Goal: Task Accomplishment & Management: Manage account settings

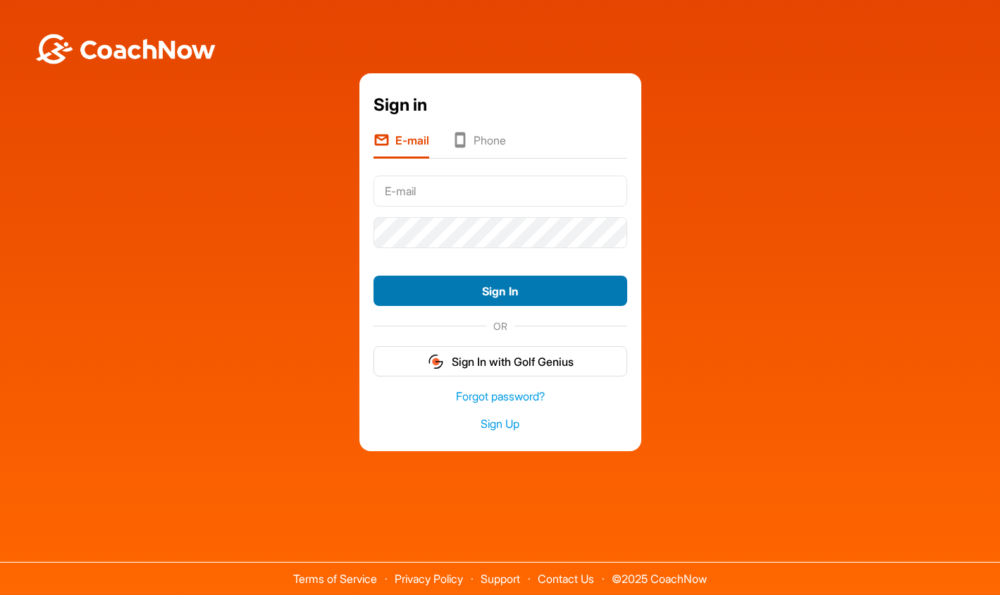
type input "[EMAIL_ADDRESS][DOMAIN_NAME]"
click at [510, 288] on button "Sign In" at bounding box center [501, 291] width 254 height 30
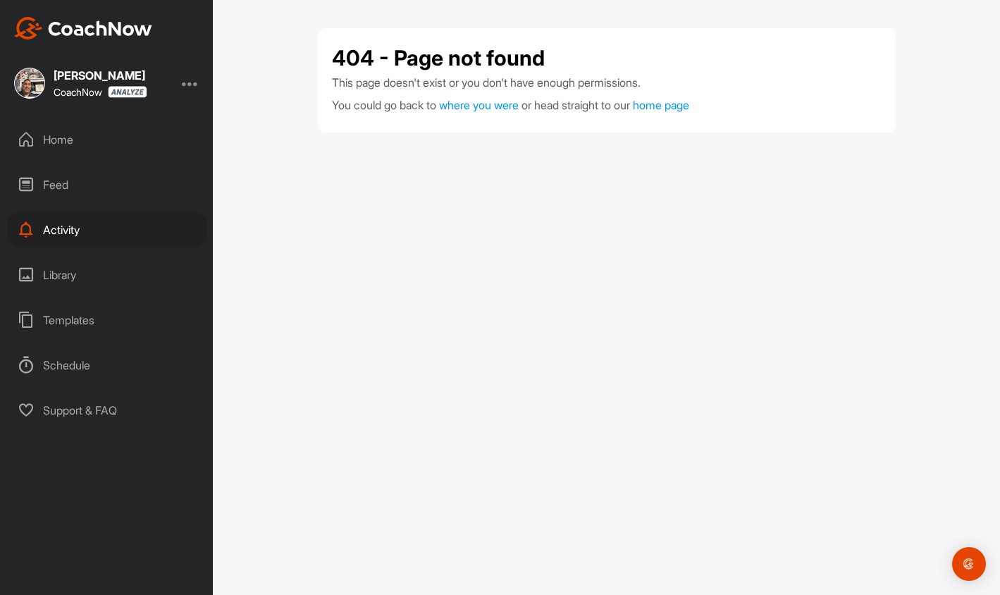
click at [82, 231] on div "Activity" at bounding box center [107, 229] width 199 height 35
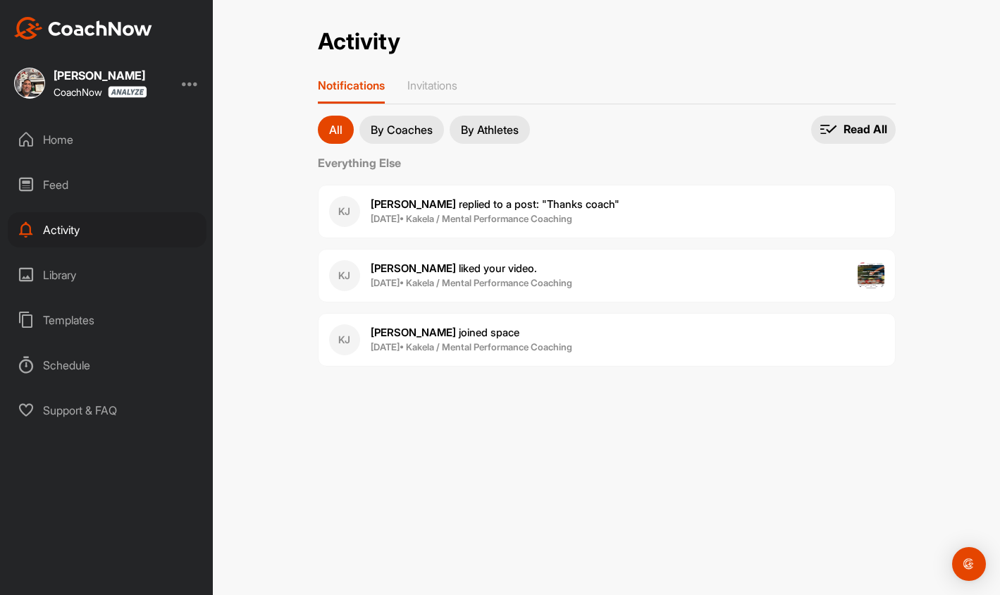
click at [504, 126] on p "By Athletes" at bounding box center [490, 129] width 58 height 11
click at [448, 86] on p "Invitations" at bounding box center [432, 85] width 50 height 14
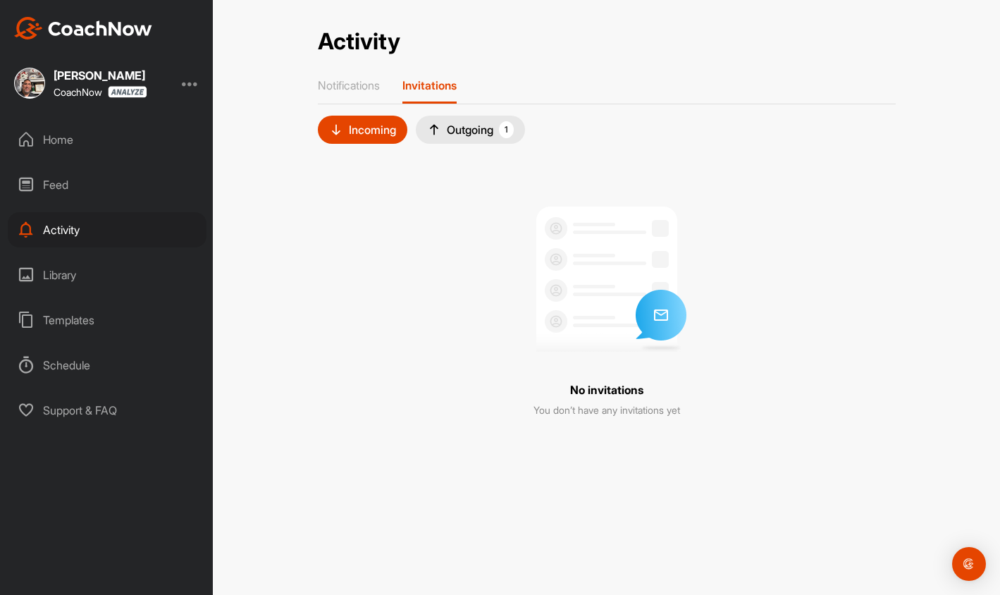
click at [473, 128] on div "Outgoing 1" at bounding box center [470, 129] width 87 height 17
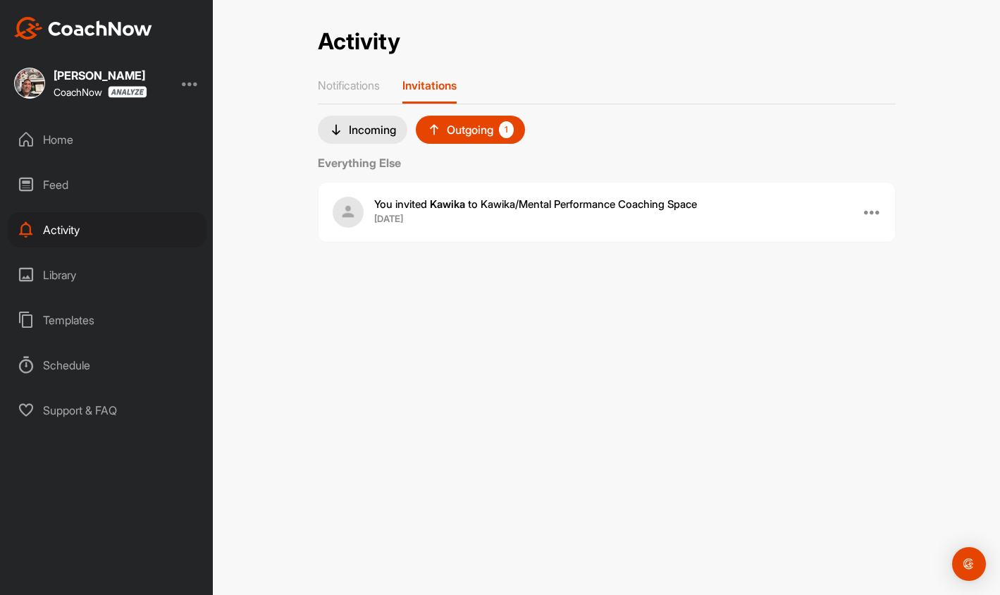
click at [876, 211] on div at bounding box center [872, 211] width 17 height 17
click at [872, 211] on div at bounding box center [872, 211] width 17 height 17
click at [383, 215] on b "[DATE]" at bounding box center [388, 219] width 29 height 14
click at [880, 211] on div at bounding box center [872, 211] width 17 height 17
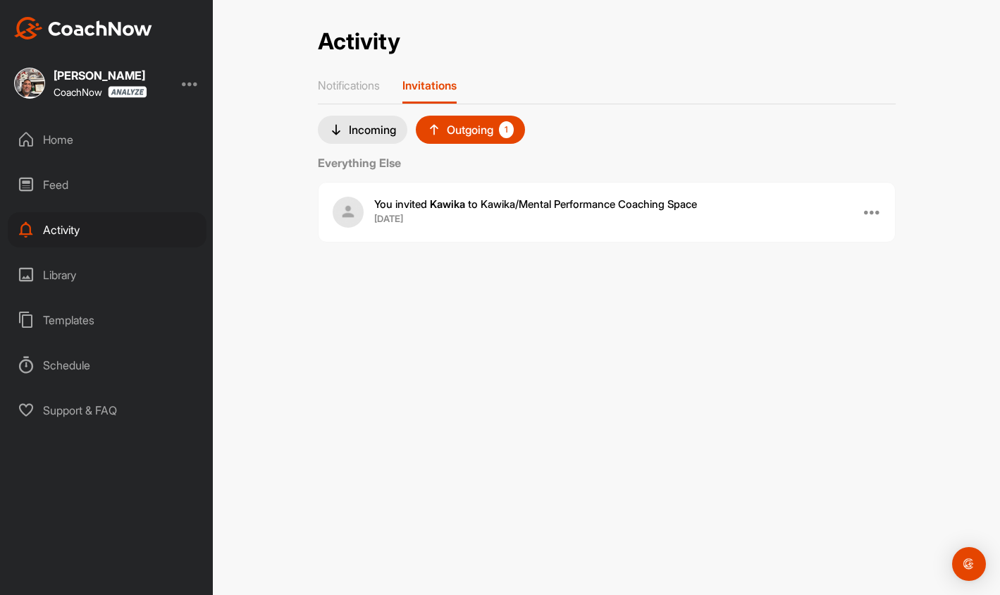
click at [63, 143] on div "Home" at bounding box center [107, 139] width 199 height 35
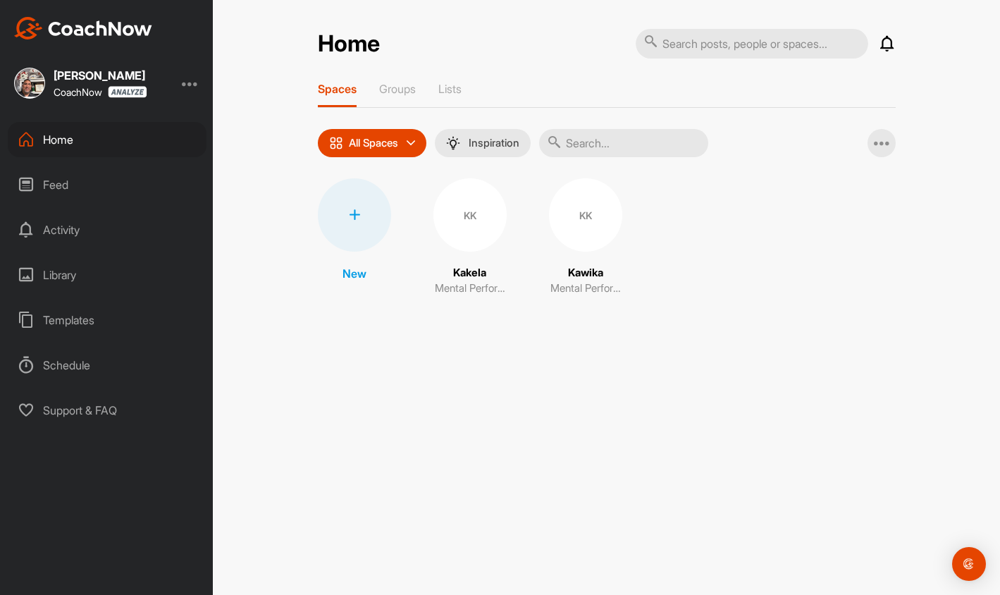
click at [597, 237] on div "KK" at bounding box center [585, 214] width 73 height 73
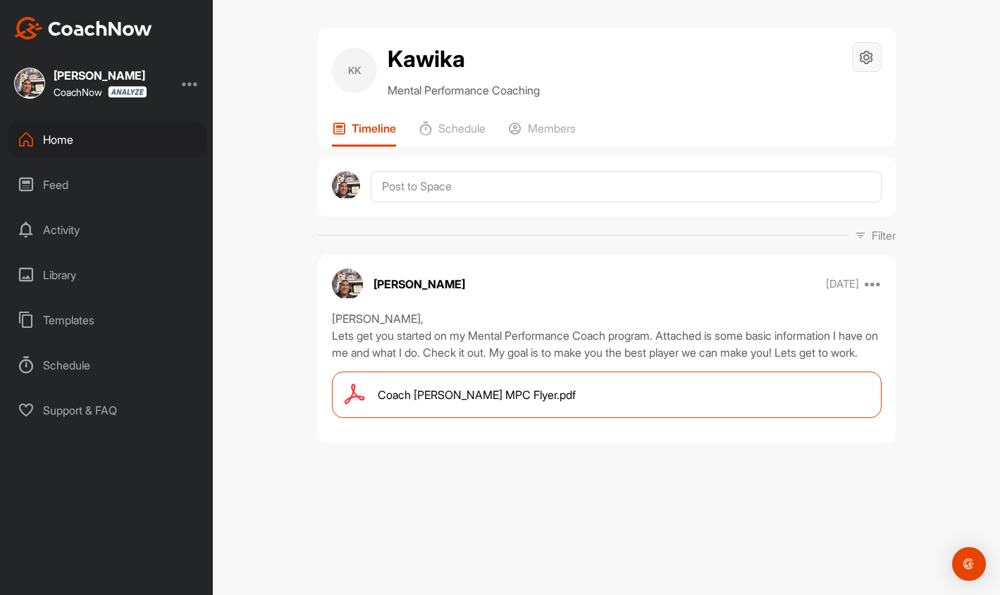
click at [869, 56] on icon at bounding box center [866, 57] width 16 height 16
click at [870, 59] on icon at bounding box center [866, 57] width 16 height 16
click at [548, 133] on p "Members" at bounding box center [552, 128] width 48 height 14
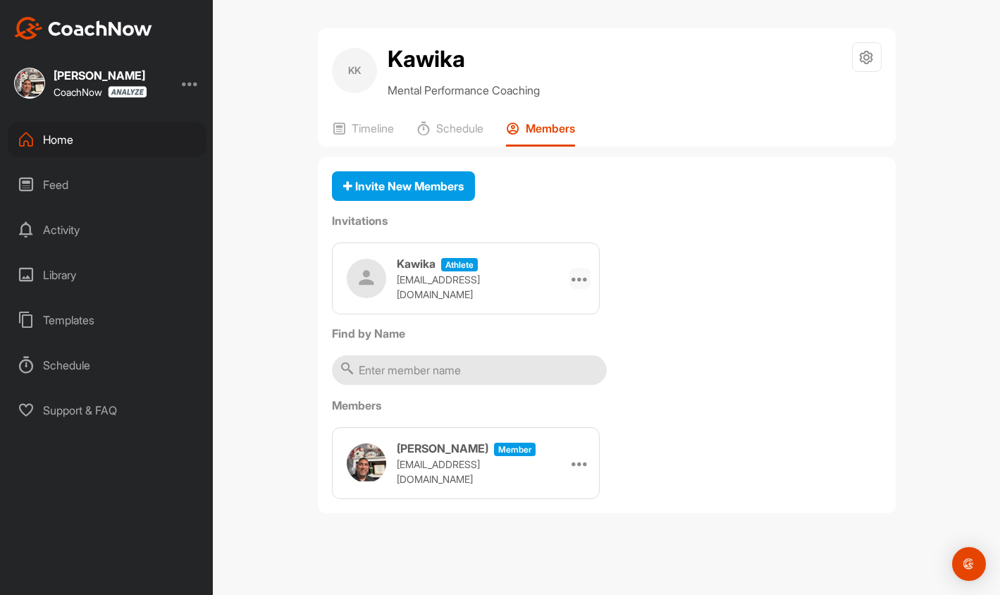
click at [584, 281] on icon at bounding box center [580, 278] width 17 height 17
click at [546, 319] on li "Edit" at bounding box center [552, 318] width 75 height 44
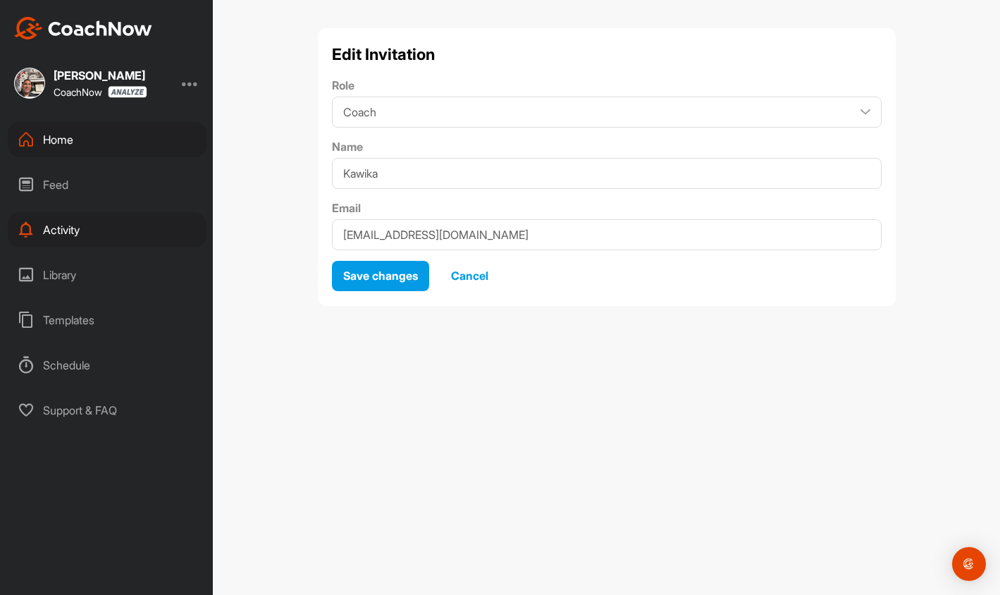
click at [479, 274] on span "Cancel" at bounding box center [469, 276] width 37 height 14
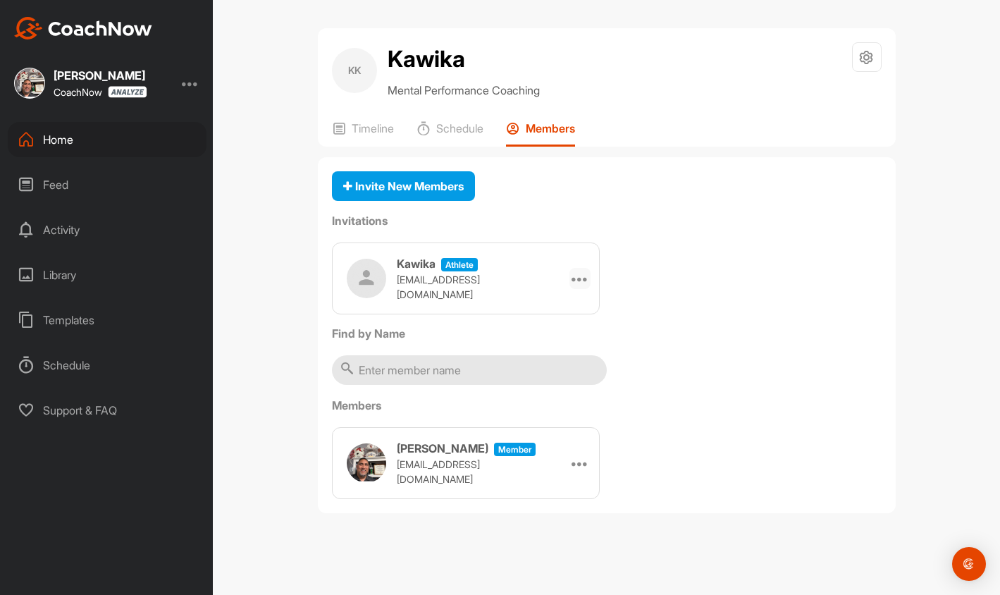
click at [583, 282] on icon at bounding box center [580, 278] width 17 height 17
click at [555, 315] on li "Edit" at bounding box center [552, 318] width 75 height 44
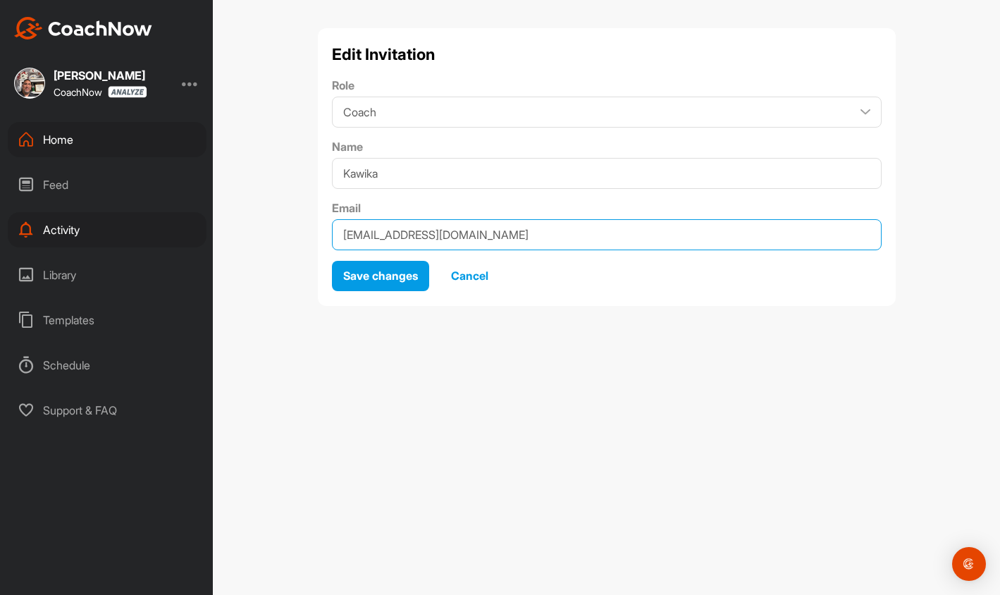
drag, startPoint x: 512, startPoint y: 234, endPoint x: 328, endPoint y: 233, distance: 184.0
click at [328, 233] on div "Edit Invitation Role Coach Member Name [PERSON_NAME] Email [EMAIL_ADDRESS][DOMA…" at bounding box center [607, 167] width 578 height 278
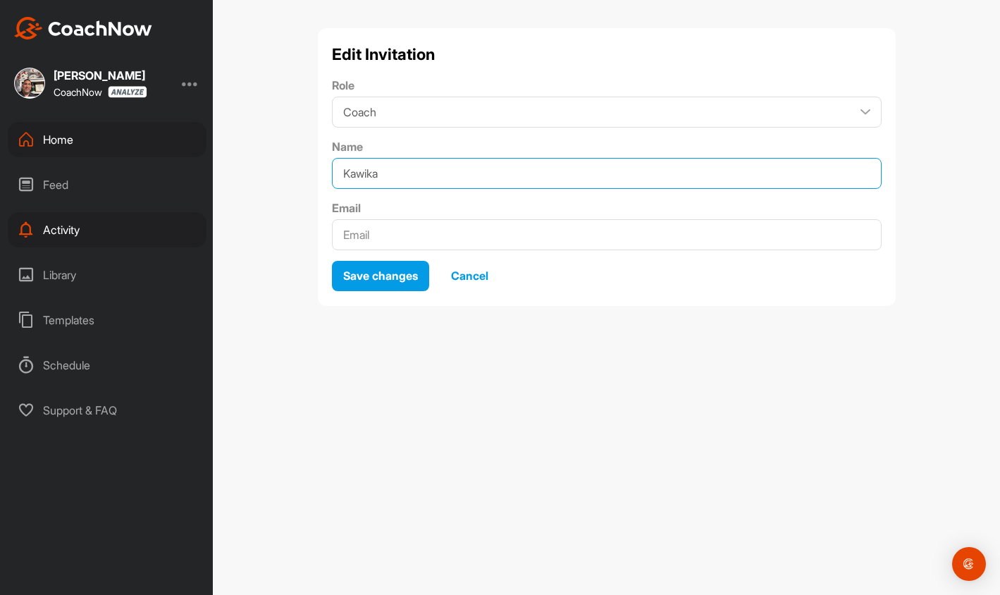
drag, startPoint x: 390, startPoint y: 178, endPoint x: 329, endPoint y: 179, distance: 60.6
click at [330, 179] on div "Edit Invitation Role Coach Member Name [PERSON_NAME] Email Save changes Cancel" at bounding box center [607, 167] width 578 height 278
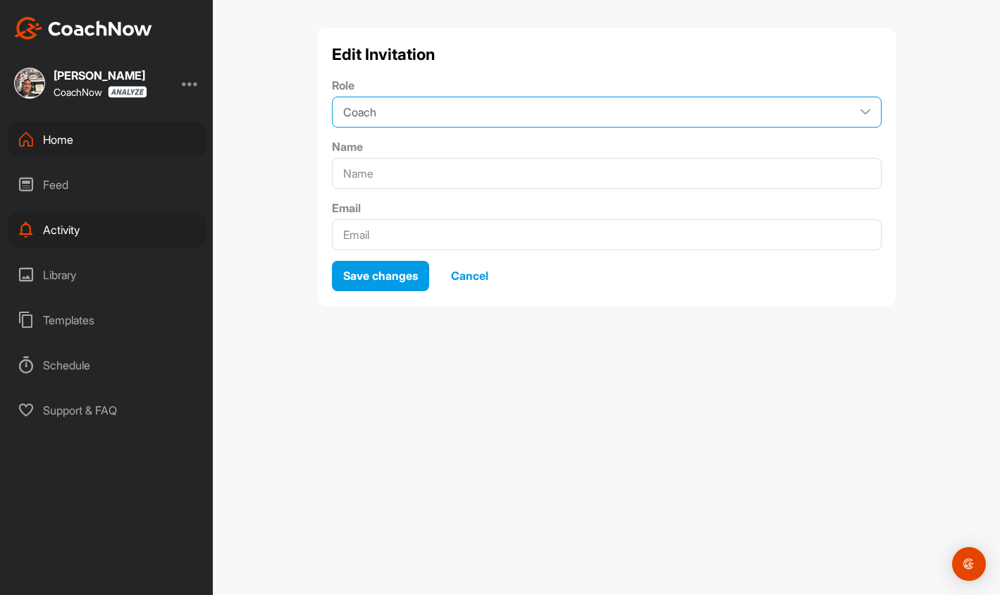
click at [399, 111] on select "Coach Member" at bounding box center [607, 112] width 550 height 31
select select "contributor"
click at [332, 97] on select "Coach Member" at bounding box center [607, 112] width 550 height 31
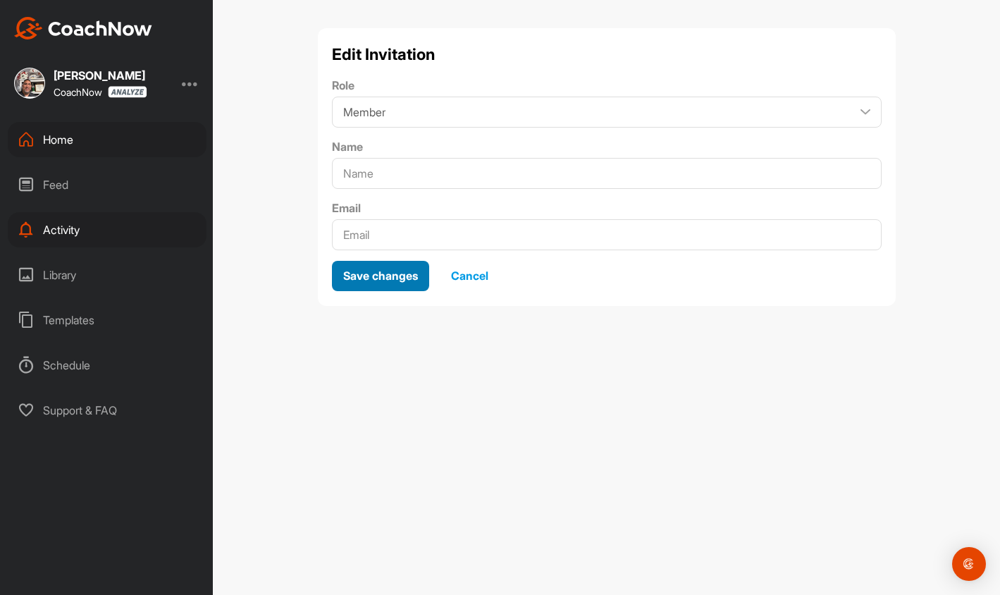
click at [412, 279] on span "Save changes" at bounding box center [380, 276] width 75 height 14
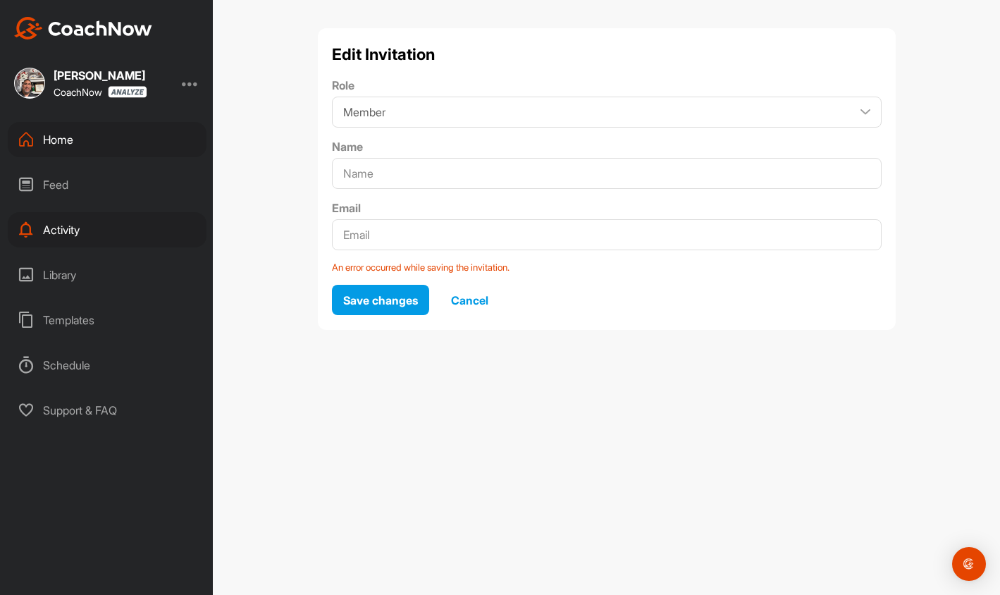
click at [469, 301] on span "Cancel" at bounding box center [469, 300] width 37 height 14
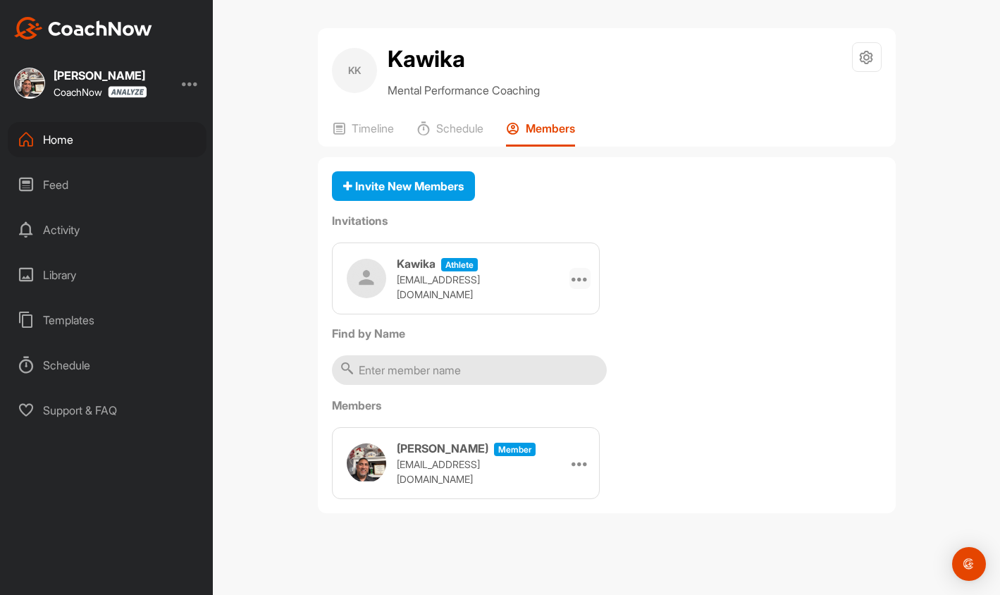
click at [577, 274] on icon at bounding box center [580, 278] width 17 height 17
click at [541, 315] on li "Edit" at bounding box center [552, 318] width 75 height 44
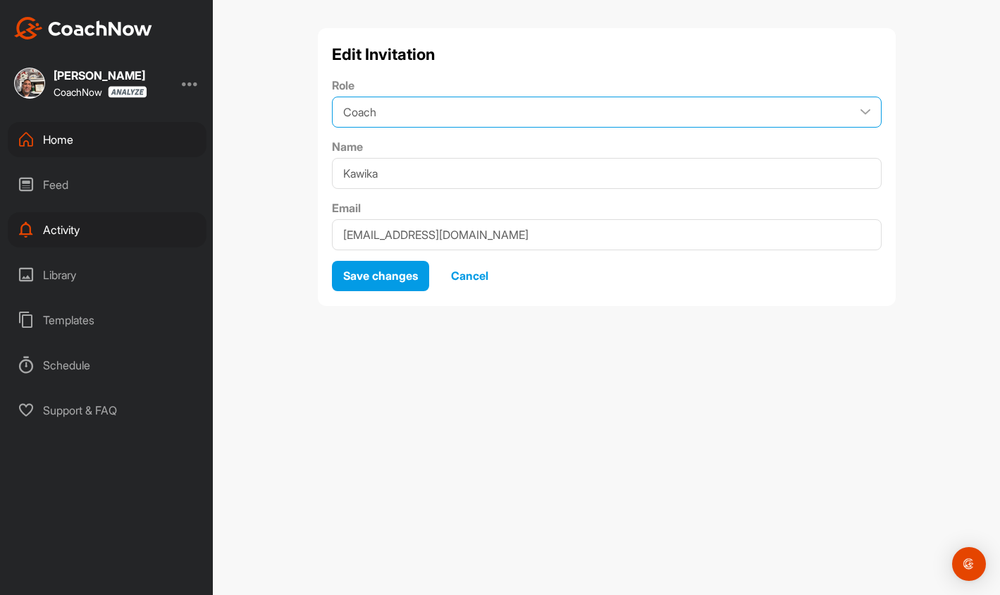
click at [862, 114] on select "Coach Member" at bounding box center [607, 112] width 550 height 31
select select "contributor"
click at [332, 97] on select "Coach Member" at bounding box center [607, 112] width 550 height 31
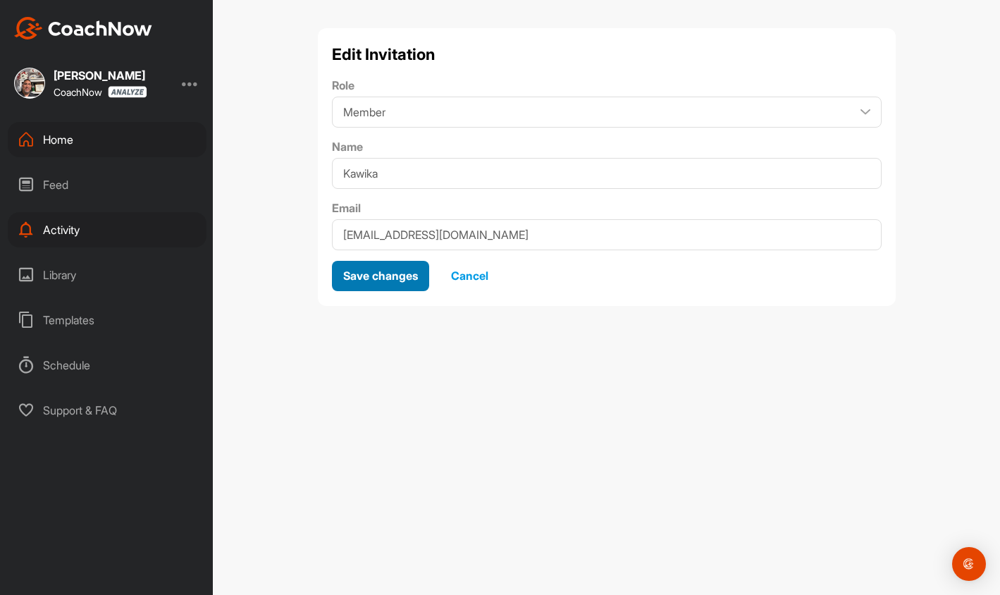
click at [384, 275] on span "Save changes" at bounding box center [380, 276] width 75 height 14
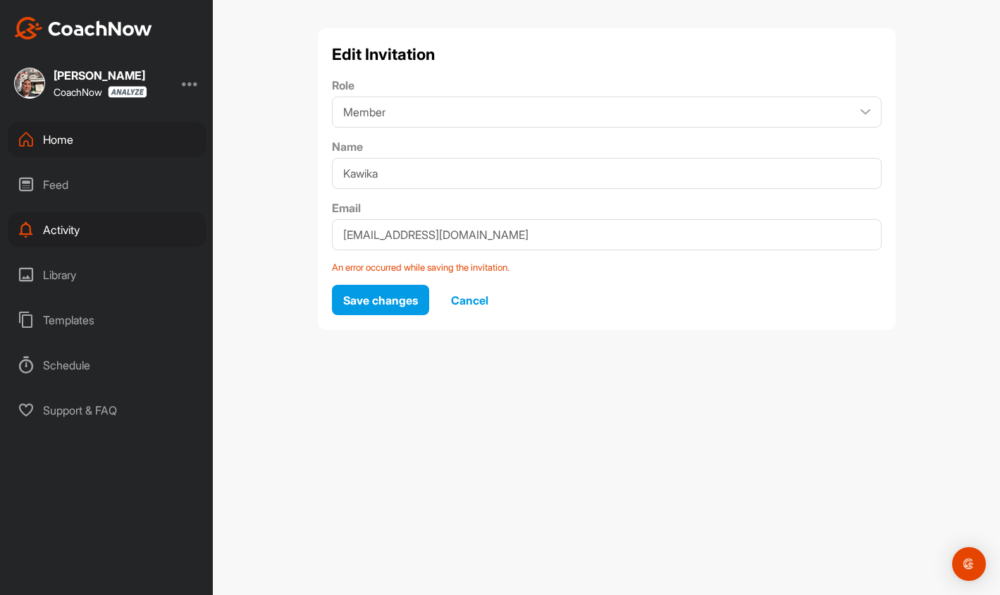
click at [475, 303] on span "Cancel" at bounding box center [469, 300] width 37 height 14
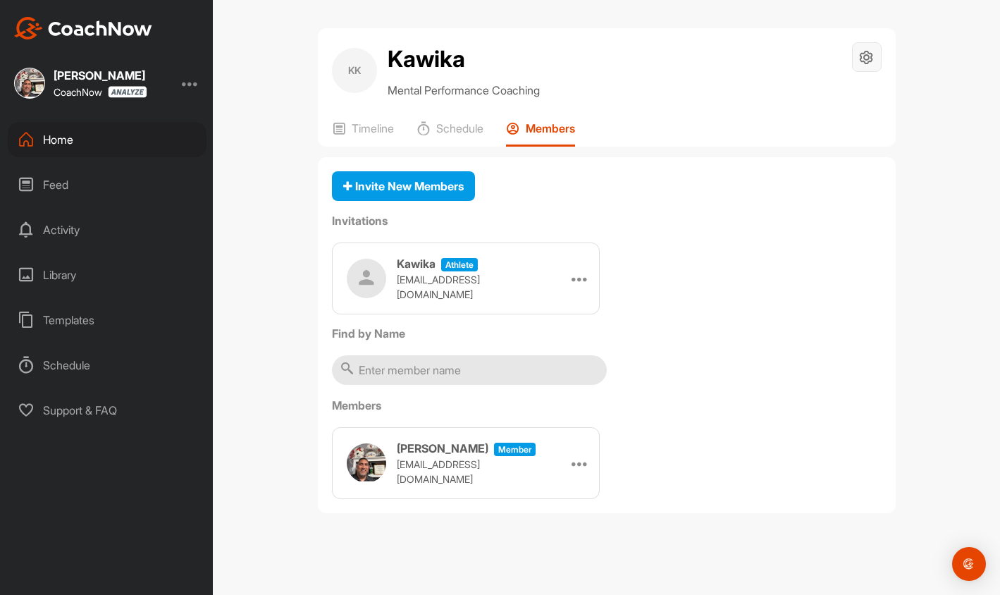
click at [869, 63] on icon at bounding box center [866, 57] width 16 height 16
click at [804, 188] on div "Invite New Members" at bounding box center [607, 186] width 550 height 31
